Goal: Transaction & Acquisition: Purchase product/service

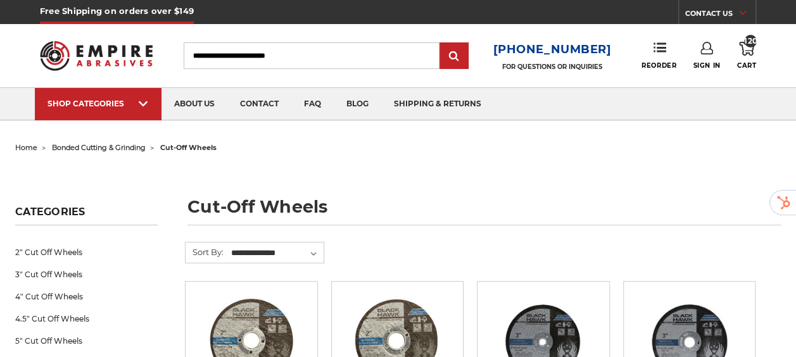
click at [293, 56] on input "Search" at bounding box center [312, 55] width 256 height 27
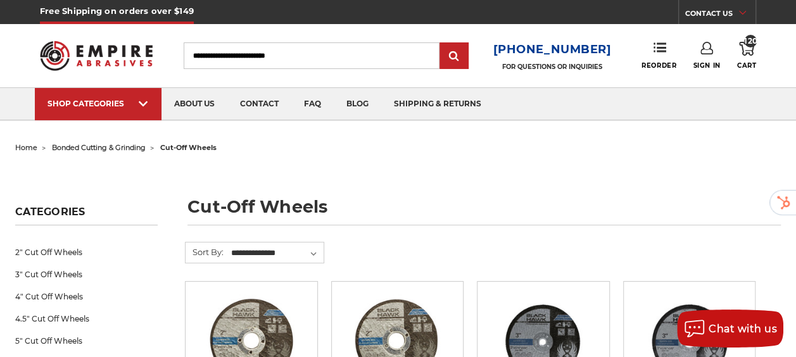
click at [293, 56] on input "Search" at bounding box center [312, 55] width 256 height 27
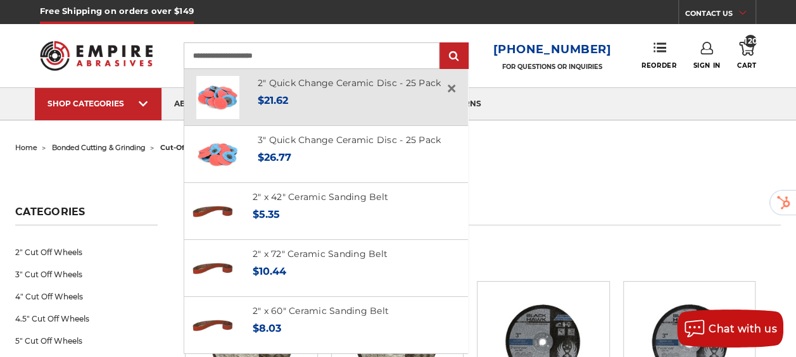
type input "**********"
click at [295, 91] on h4 "2" Quick Change Ceramic Disc - 25 Pack" at bounding box center [350, 83] width 184 height 15
click at [279, 85] on link "2" Quick Change Ceramic Disc - 25 Pack" at bounding box center [350, 82] width 184 height 11
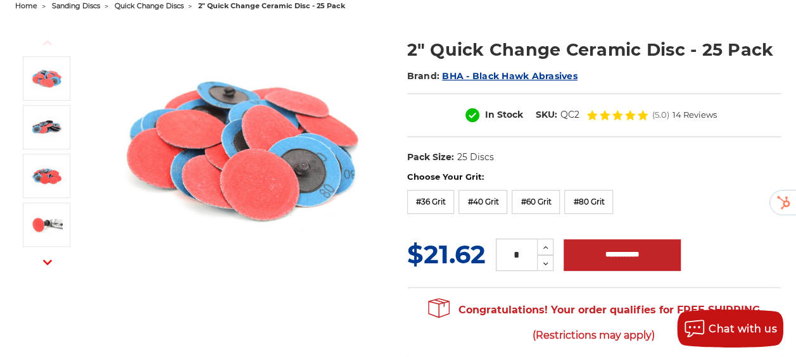
scroll to position [143, 0]
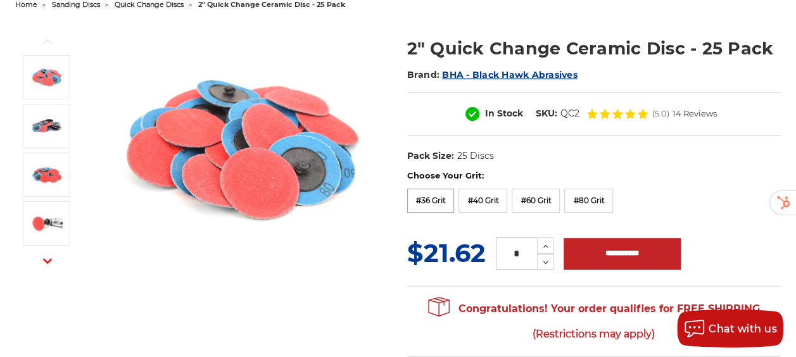
click at [441, 213] on label "#36 Grit" at bounding box center [431, 201] width 48 height 24
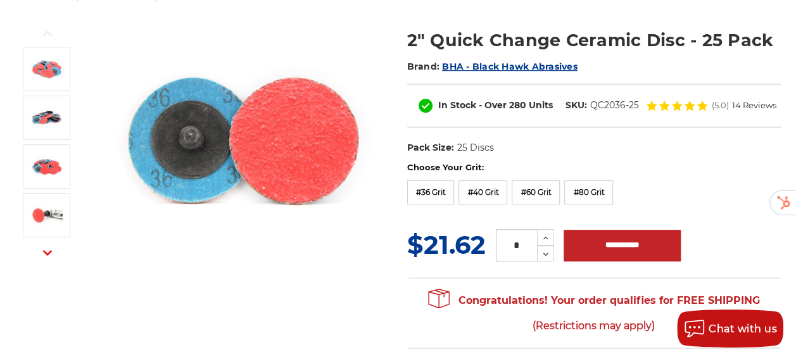
scroll to position [0, 0]
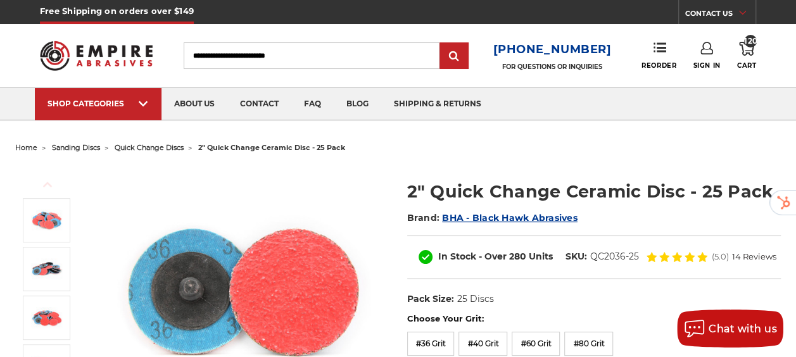
click at [305, 52] on input "Search" at bounding box center [312, 55] width 256 height 27
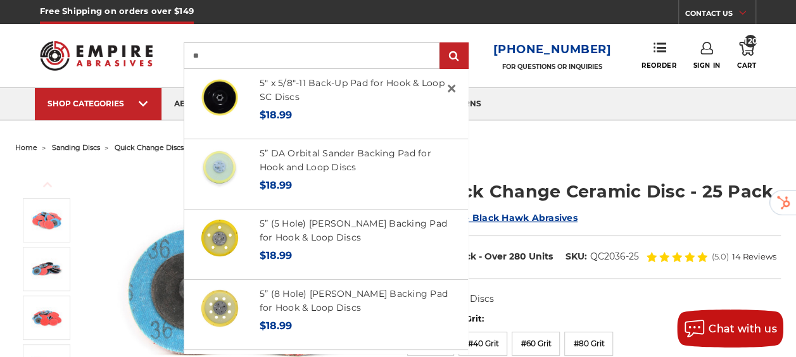
type input "*"
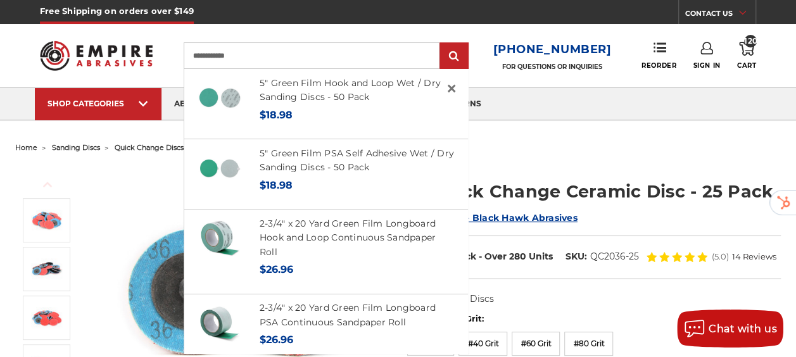
type input "**********"
click at [441, 44] on input "submit" at bounding box center [453, 56] width 25 height 25
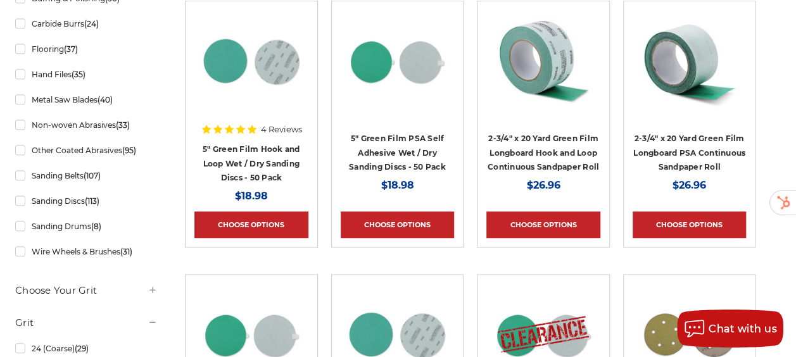
scroll to position [360, 0]
